Goal: Navigation & Orientation: Find specific page/section

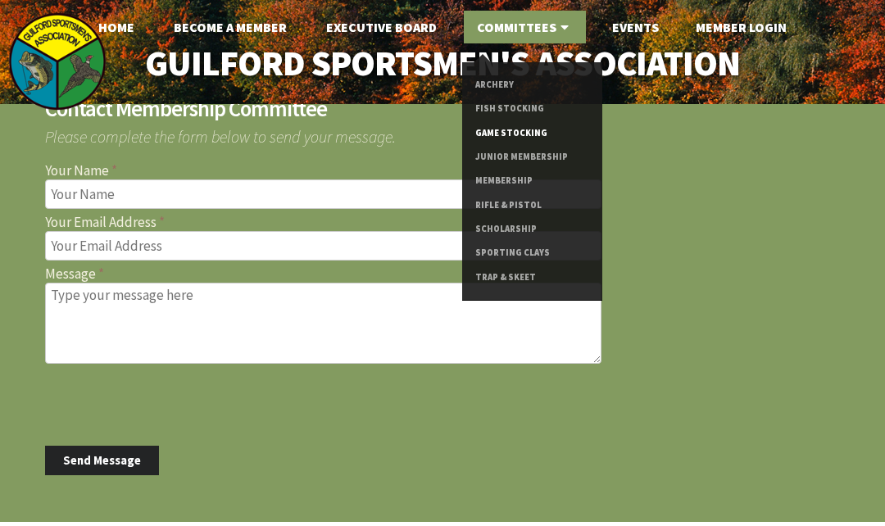
click at [493, 131] on link "Game Stocking" at bounding box center [532, 133] width 114 height 24
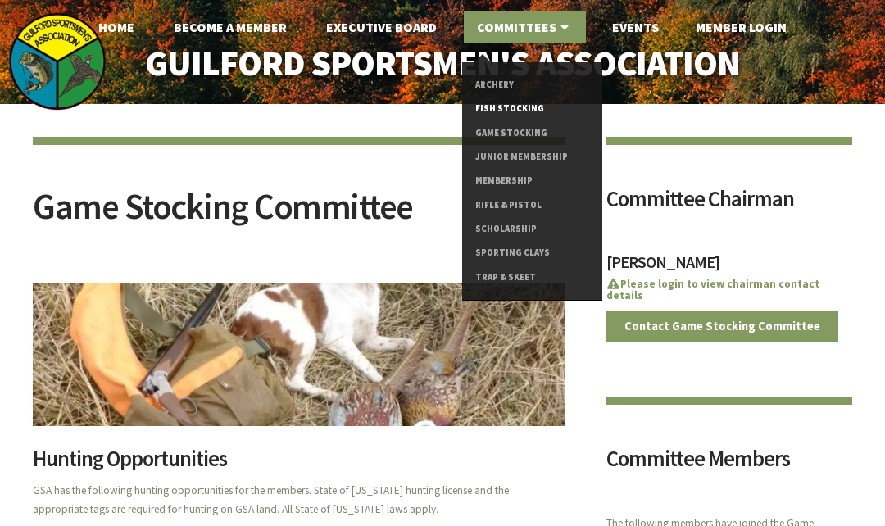
click at [493, 104] on link "Fish Stocking" at bounding box center [532, 109] width 114 height 24
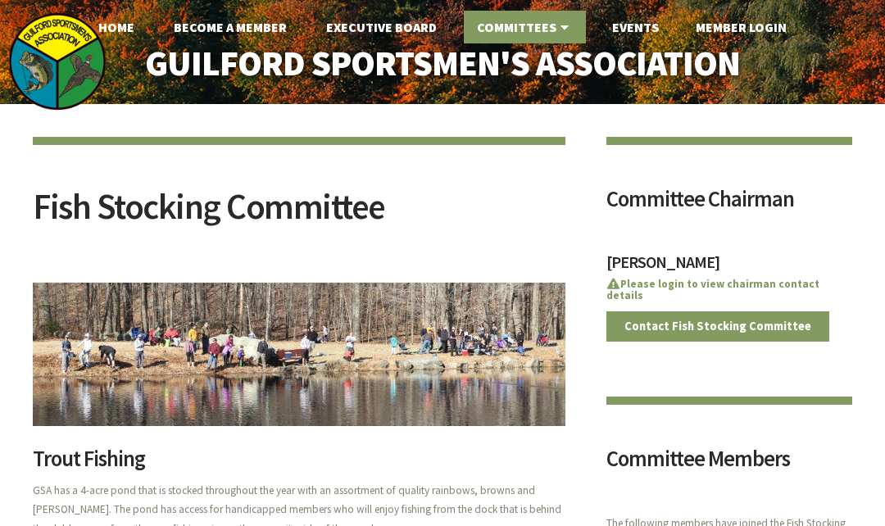
click at [556, 36] on link "Committees" at bounding box center [525, 27] width 122 height 33
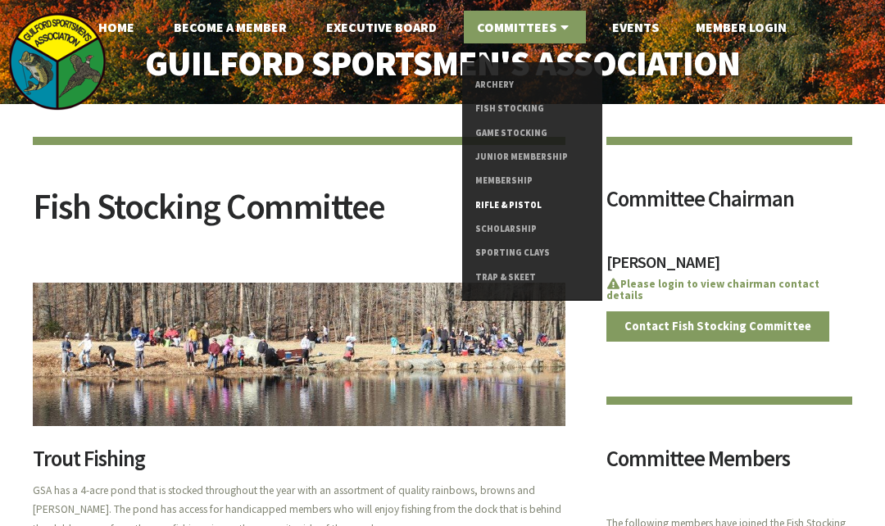
click at [522, 208] on link "Rifle & Pistol" at bounding box center [532, 205] width 114 height 24
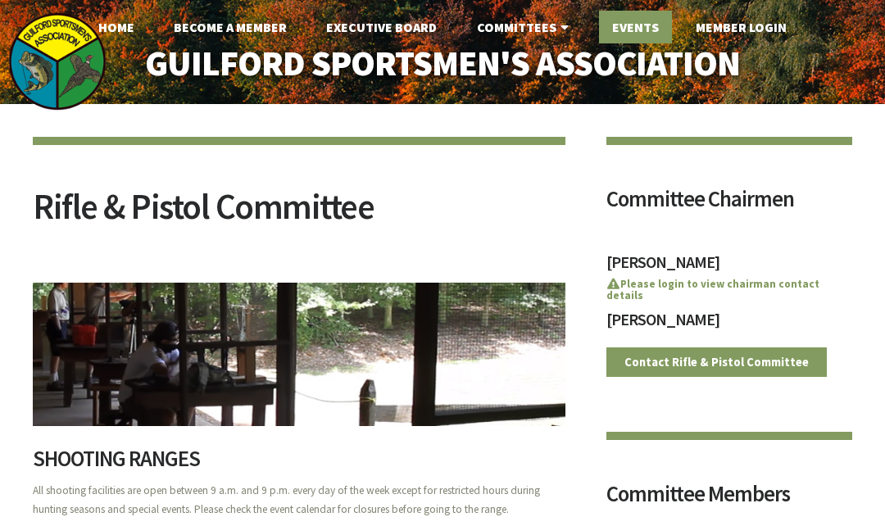
click at [648, 27] on link "Events" at bounding box center [635, 27] width 73 height 33
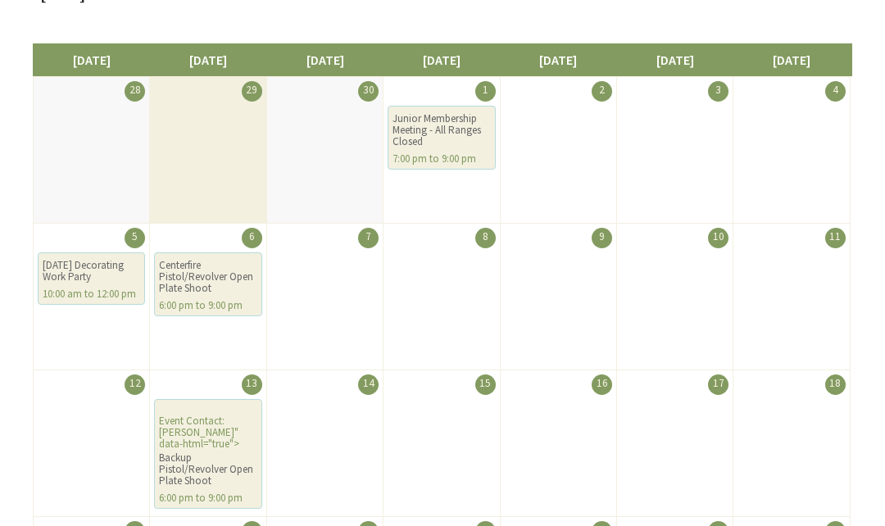
scroll to position [256, 0]
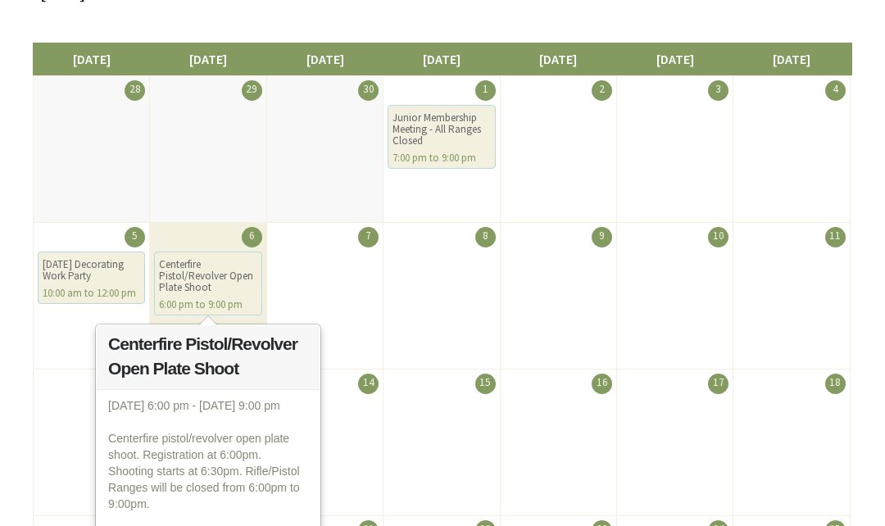
click at [174, 282] on div "Centerfire Pistol/Revolver Open Plate Shoot" at bounding box center [207, 276] width 97 height 34
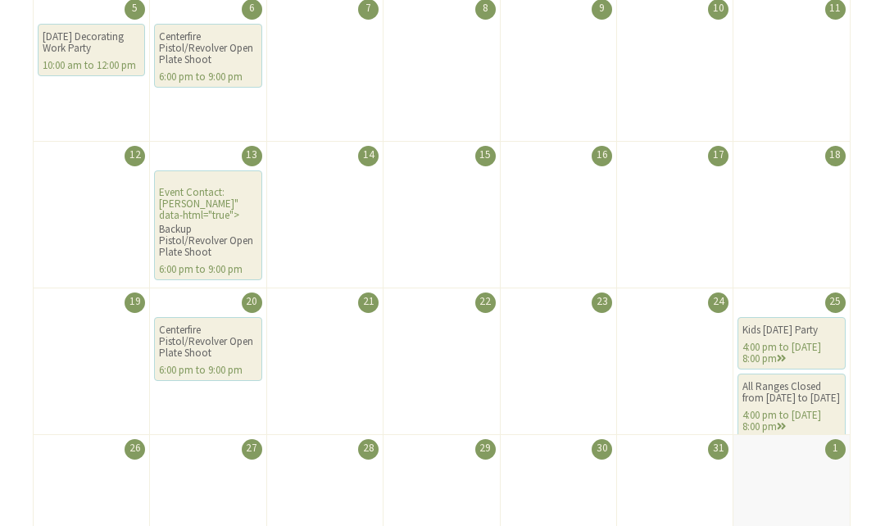
scroll to position [493, 0]
